Goal: Navigation & Orientation: Find specific page/section

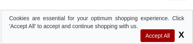
click at [182, 37] on span "X" at bounding box center [180, 35] width 8 height 10
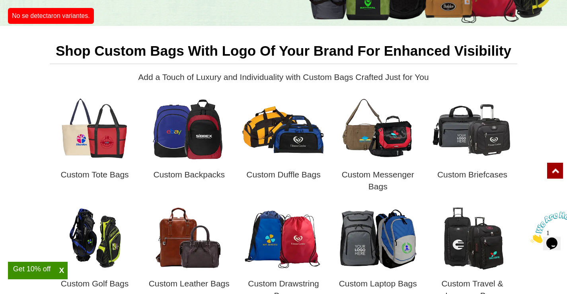
scroll to position [239, 0]
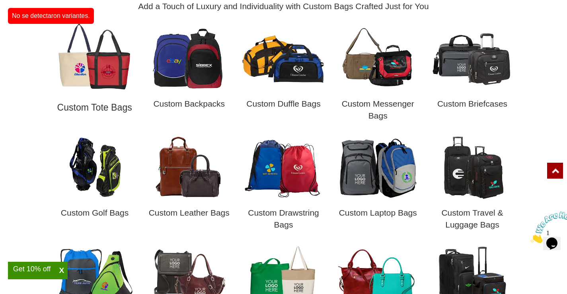
click at [94, 44] on img at bounding box center [95, 57] width 96 height 72
